Goal: Obtain resource: Obtain resource

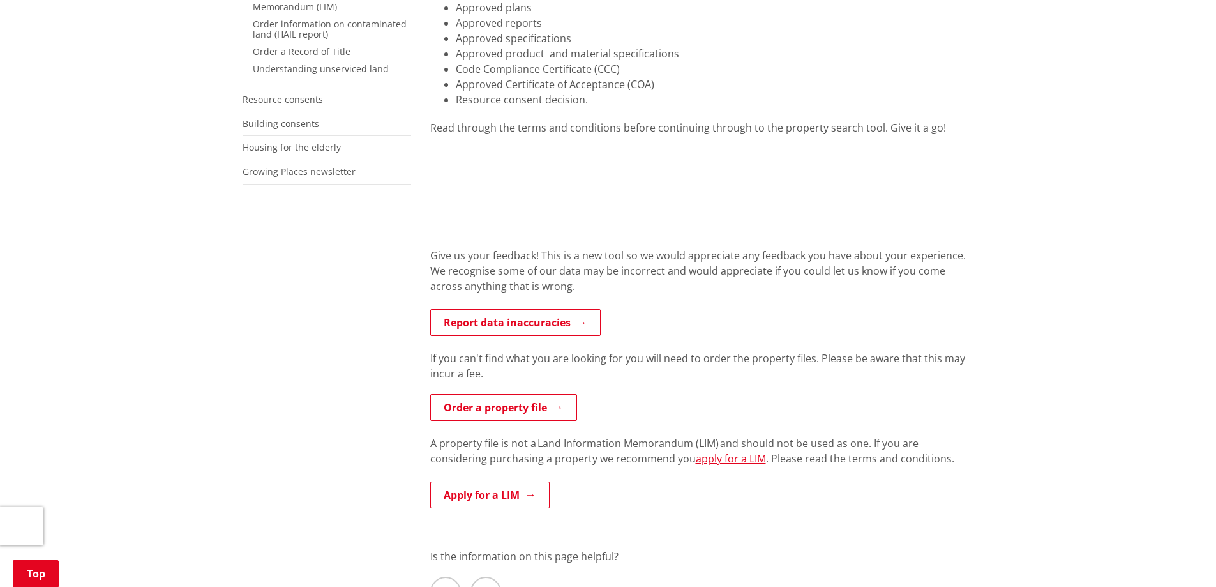
scroll to position [383, 0]
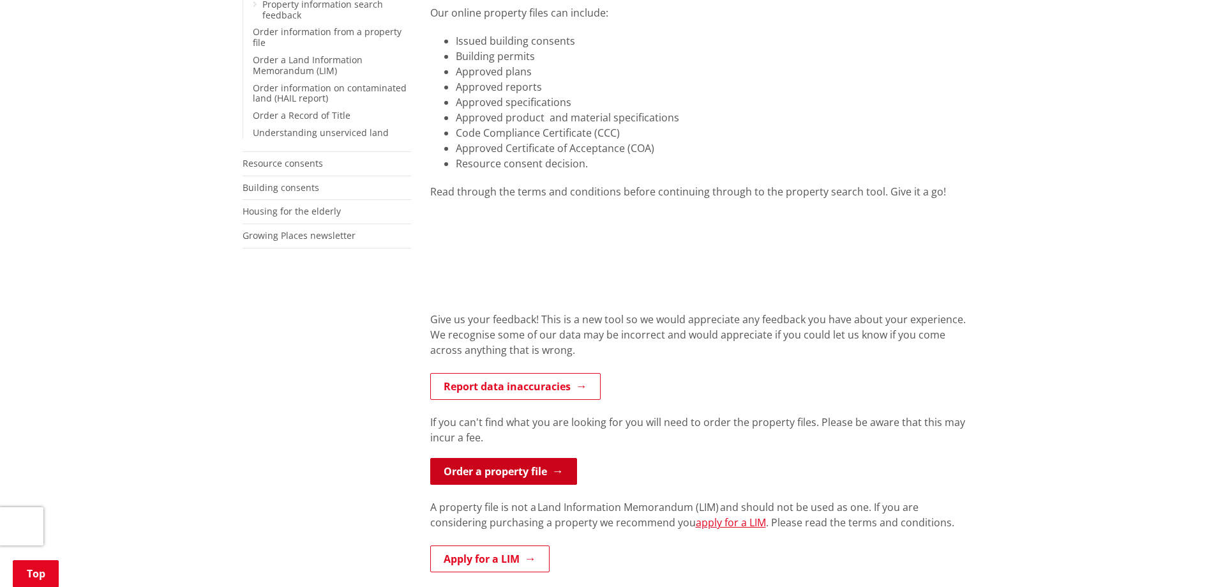
click at [497, 458] on link "Order a property file" at bounding box center [503, 471] width 147 height 27
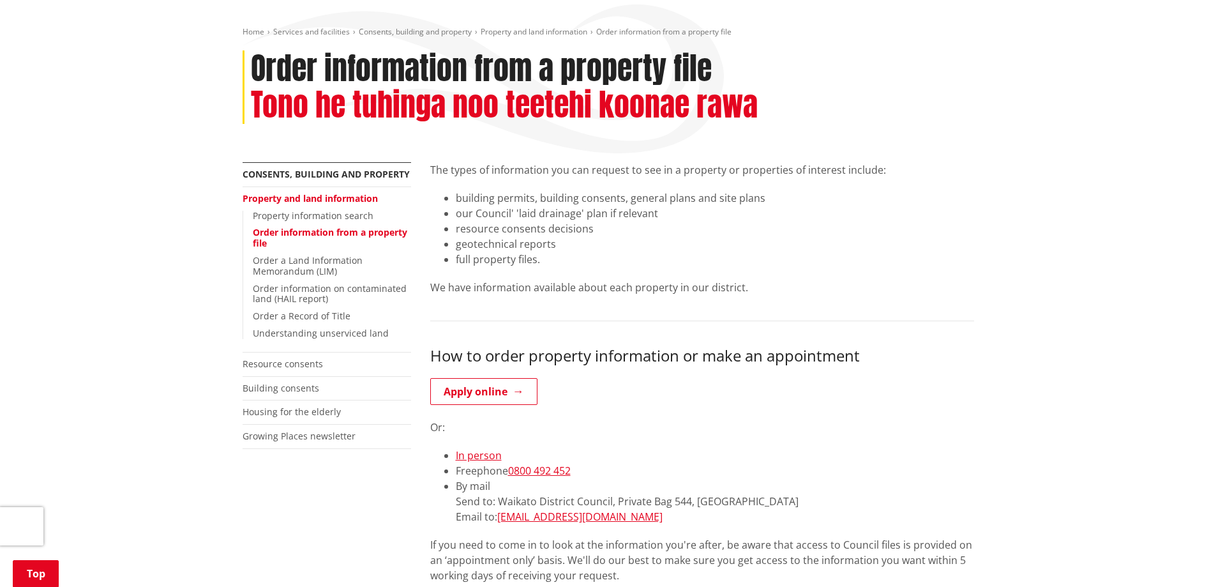
scroll to position [255, 0]
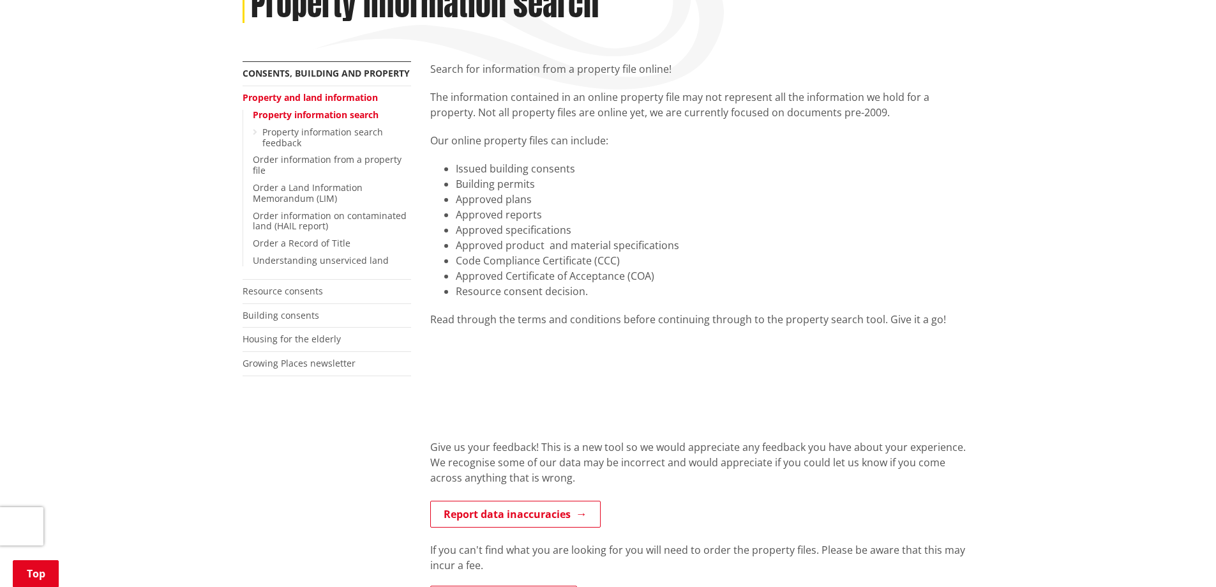
scroll to position [128, 0]
